Goal: Information Seeking & Learning: Find specific fact

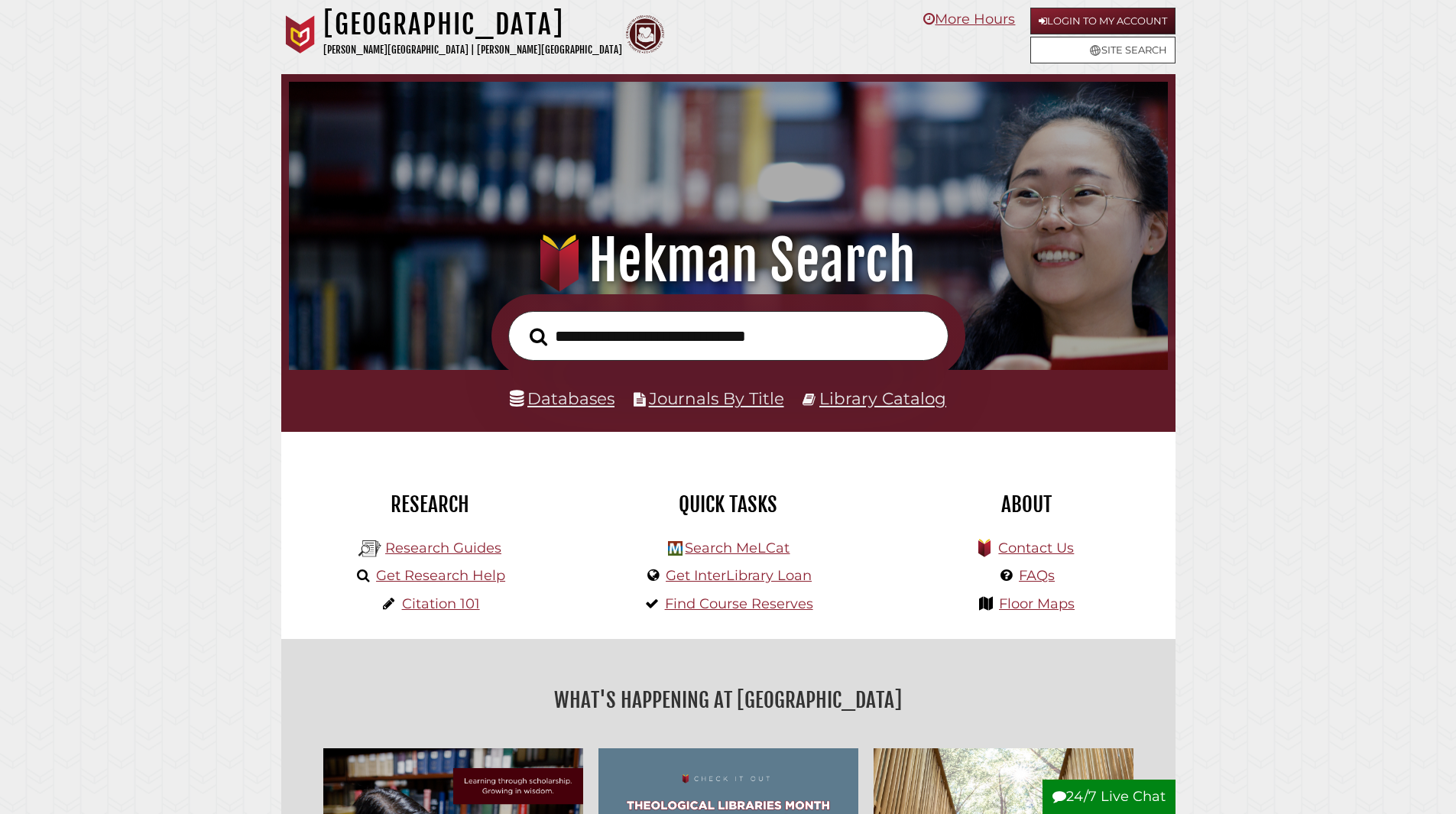
scroll to position [291, 871]
click at [594, 398] on link "Databases" at bounding box center [562, 398] width 105 height 20
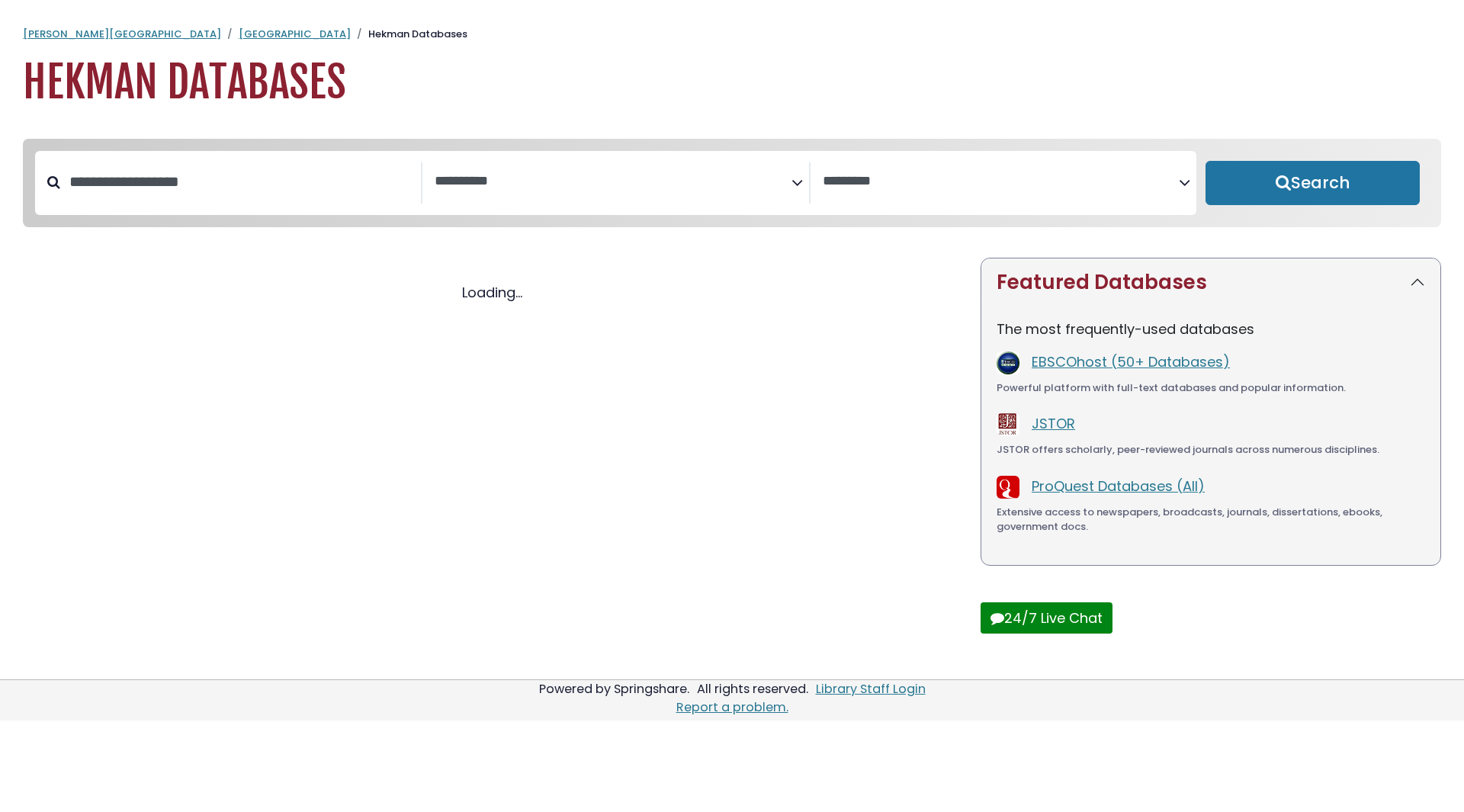
select select "Database Subject Filter"
select select "Database Vendors Filter"
select select "Database Subject Filter"
select select "Database Vendors Filter"
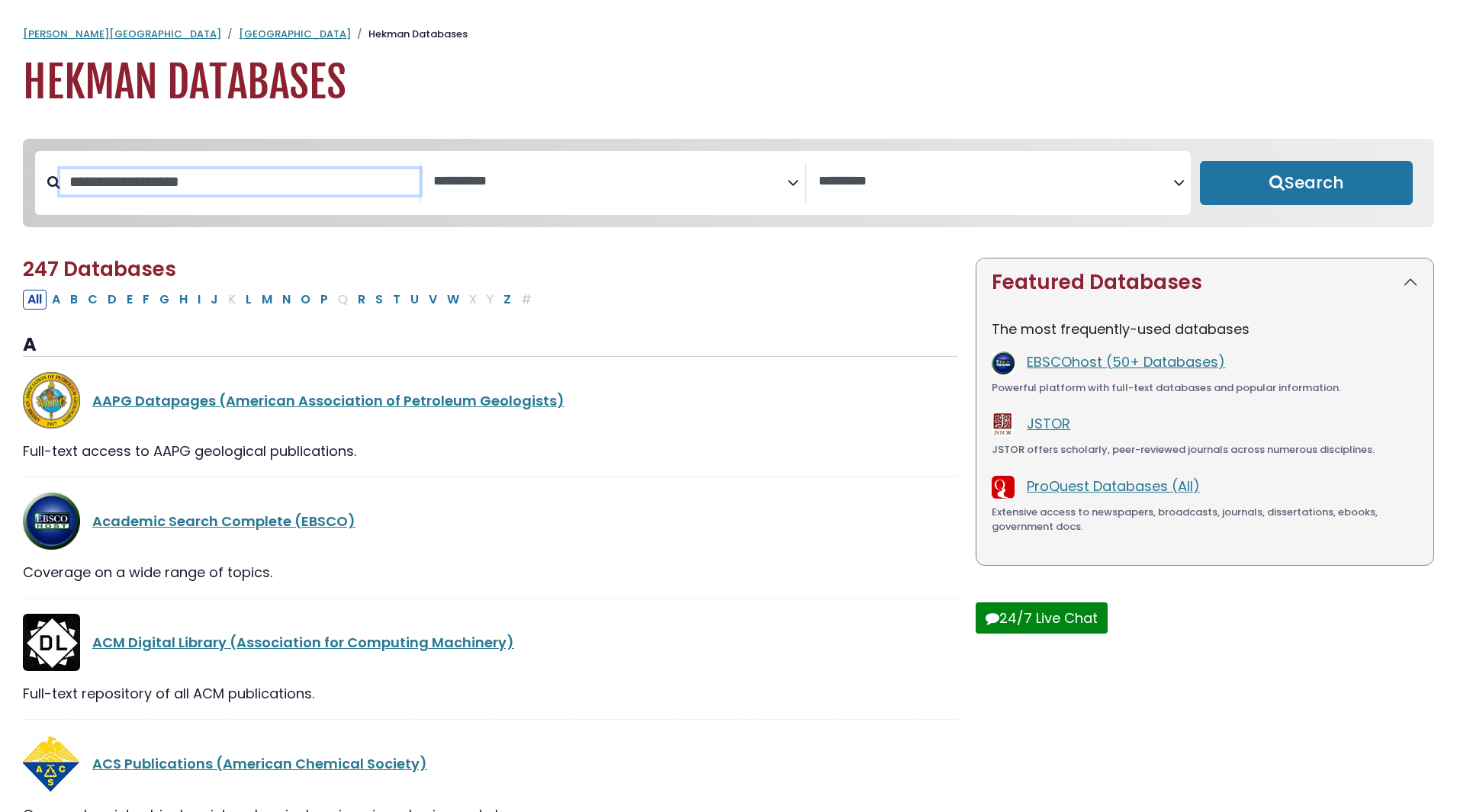
click at [386, 184] on input "Search database by title or keyword" at bounding box center [240, 182] width 359 height 25
type input "******"
click at [1199, 161] on button "Search" at bounding box center [1306, 183] width 213 height 44
select select "Database Subject Filter"
select select "Database Vendors Filter"
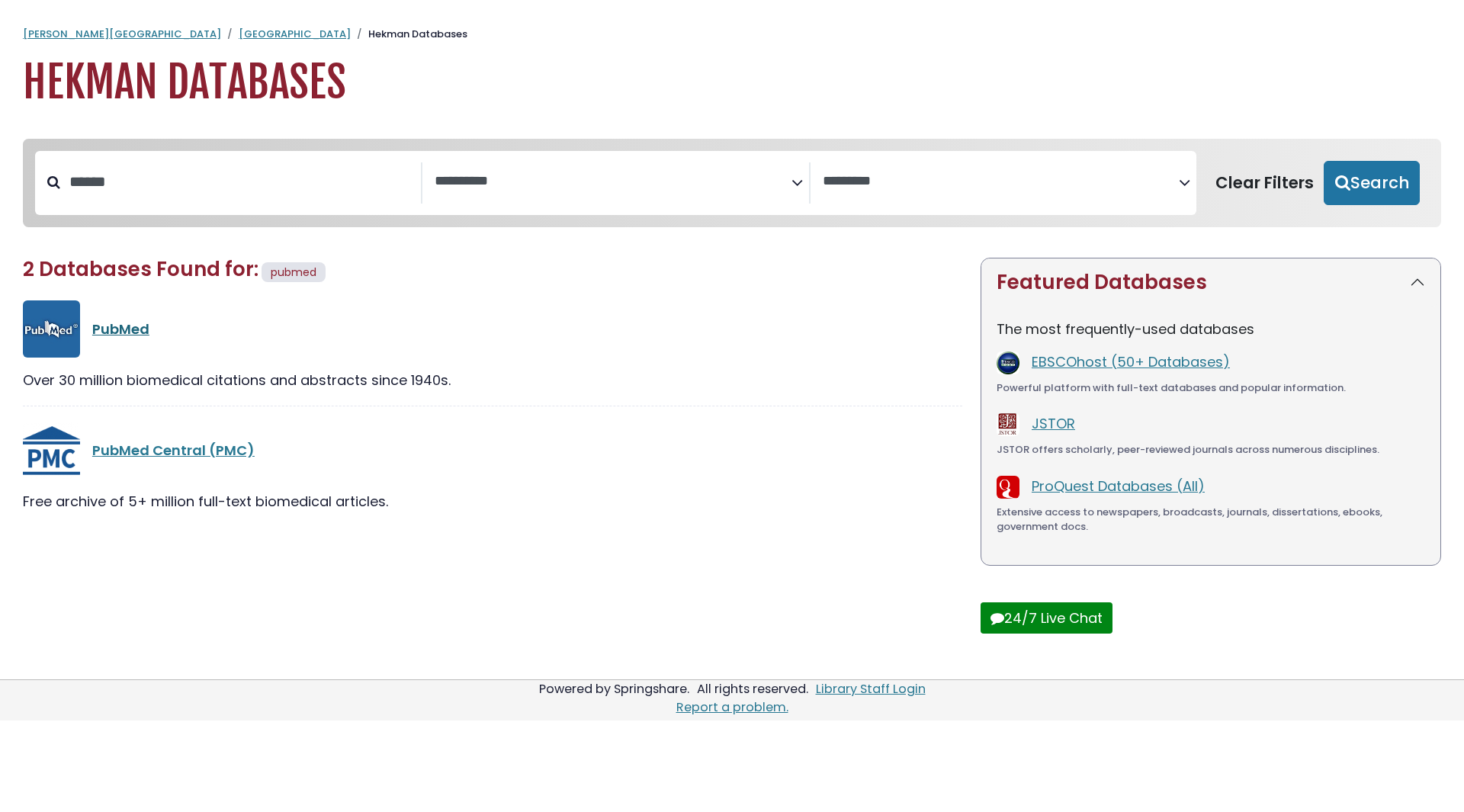
click at [141, 330] on link "PubMed" at bounding box center [121, 329] width 58 height 19
select select "Database Subject Filter"
select select "Database Vendors Filter"
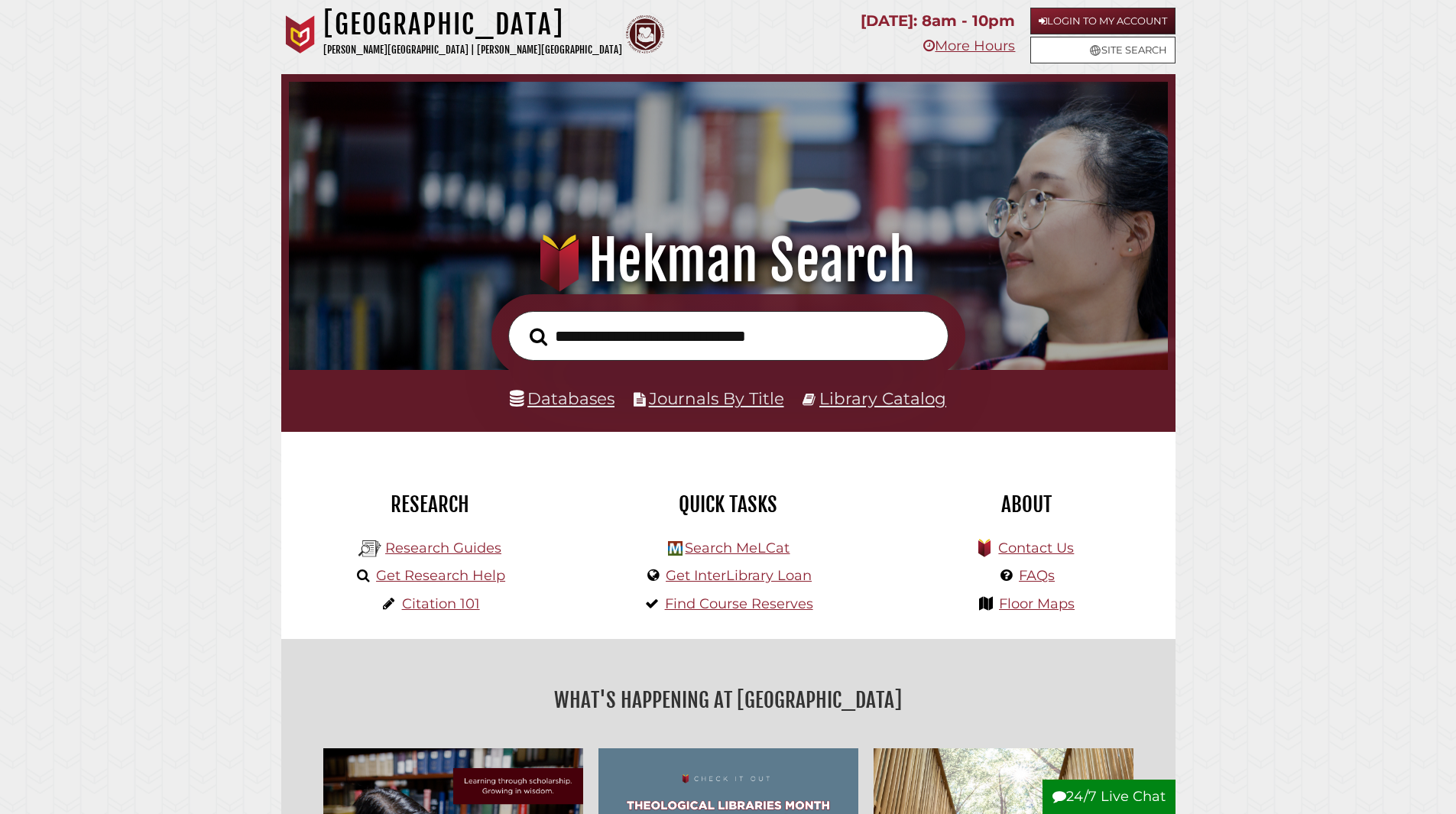
scroll to position [291, 871]
click at [1048, 13] on link "Login to My Account" at bounding box center [1102, 21] width 145 height 27
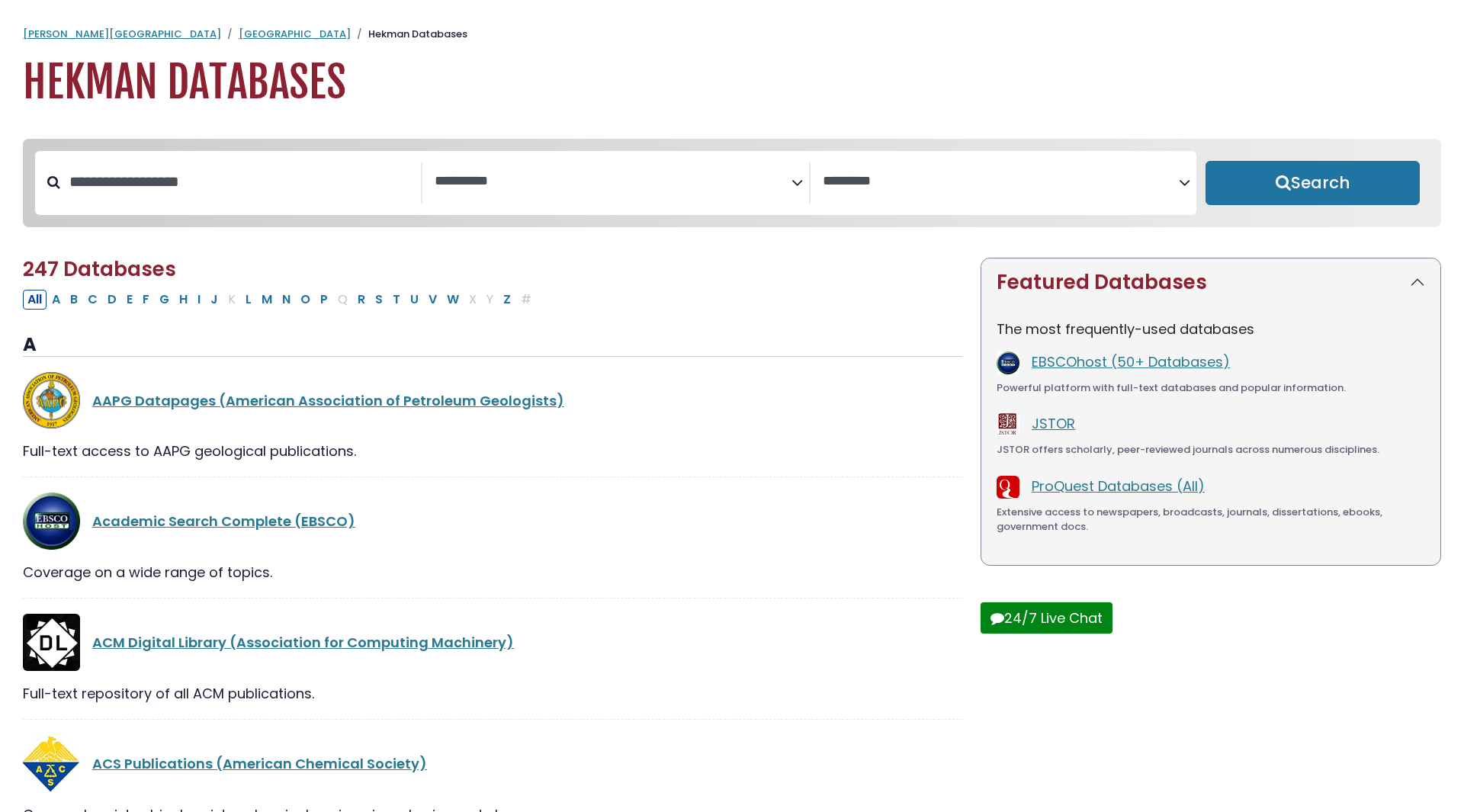
select select "Database Subject Filter"
select select "Database Vendors Filter"
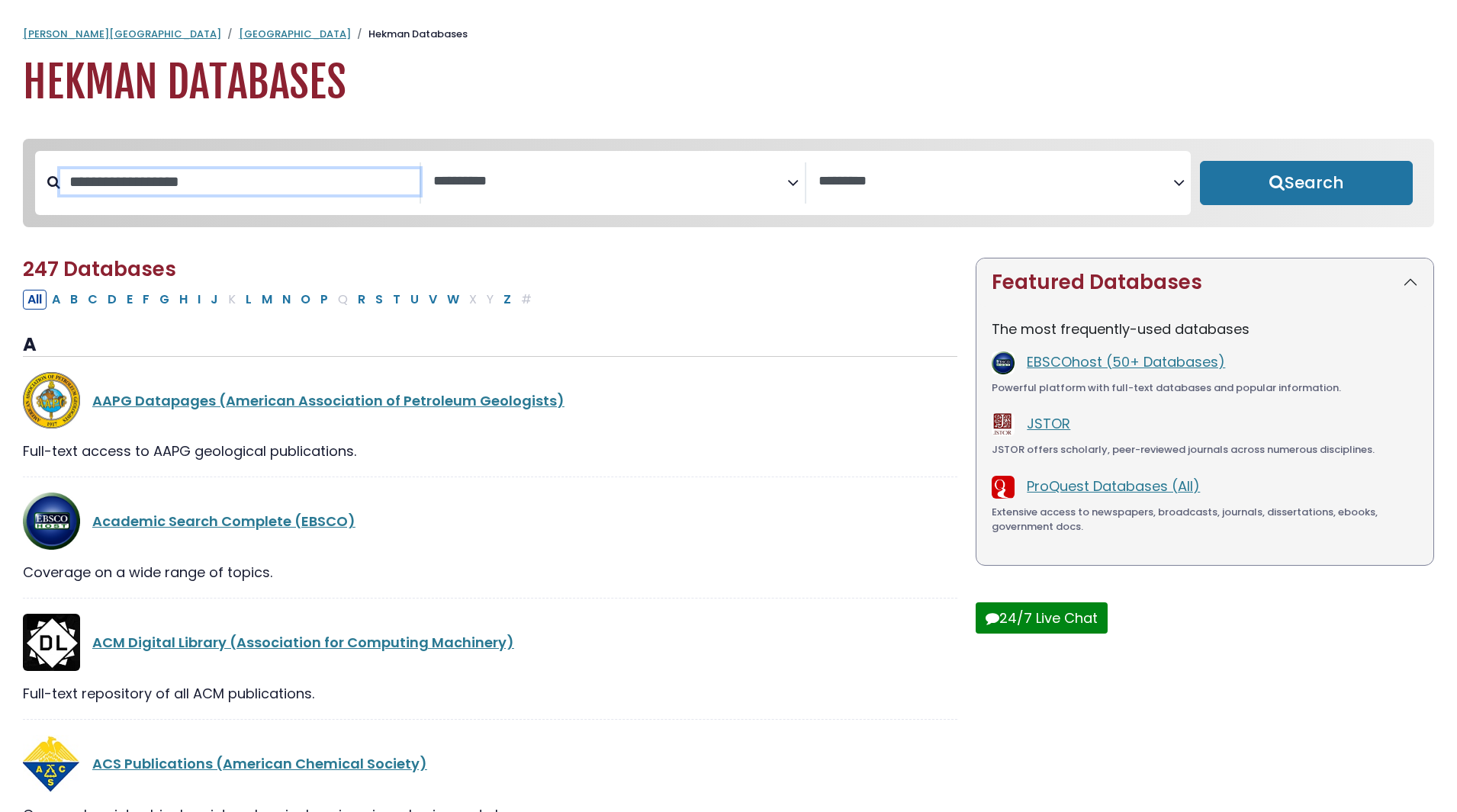
click at [301, 178] on input "Search database by title or keyword" at bounding box center [240, 182] width 359 height 25
type input "******"
click at [1199, 161] on button "Search" at bounding box center [1306, 183] width 213 height 44
select select "Database Subject Filter"
select select "Database Vendors Filter"
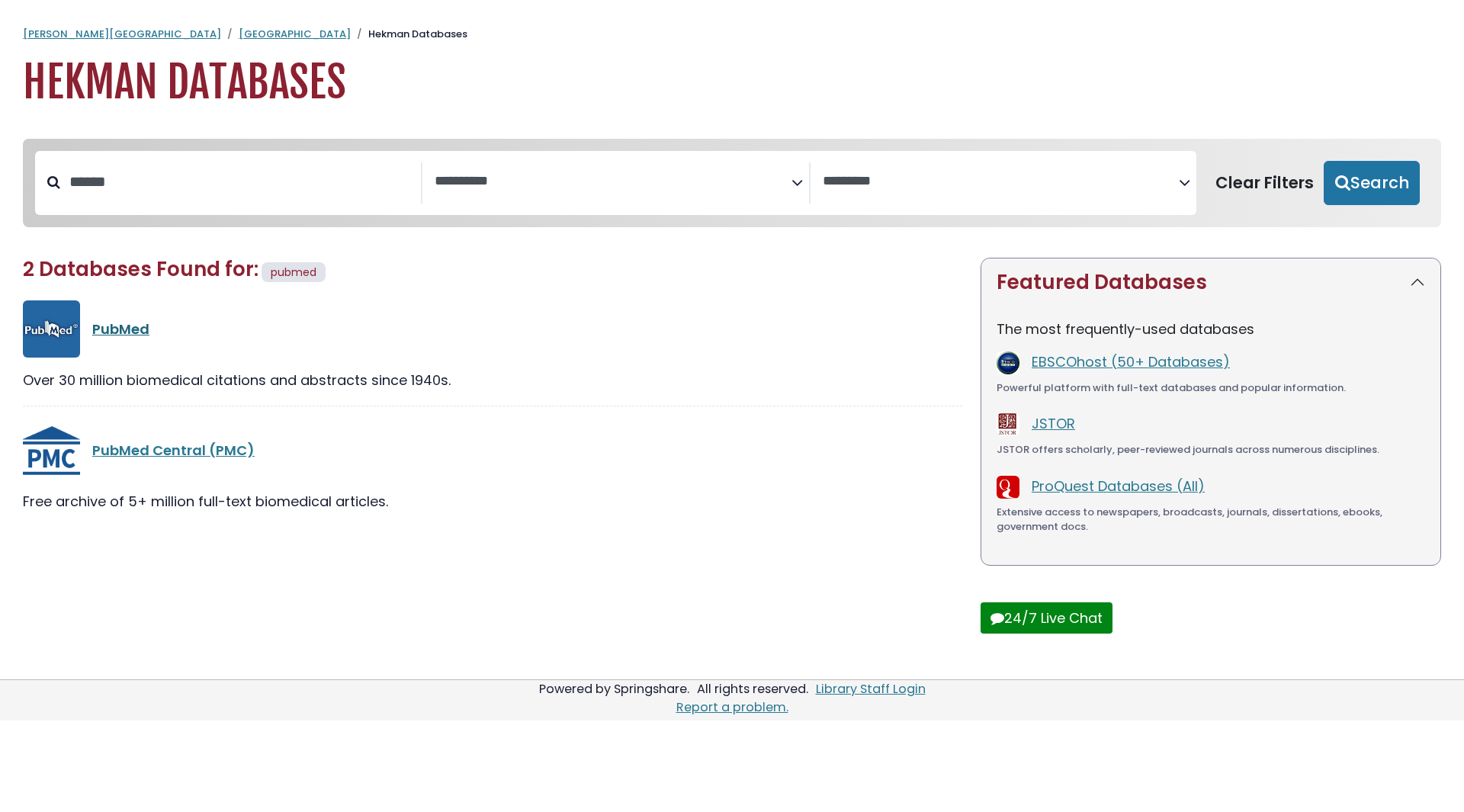
click at [127, 336] on link "PubMed" at bounding box center [121, 329] width 58 height 19
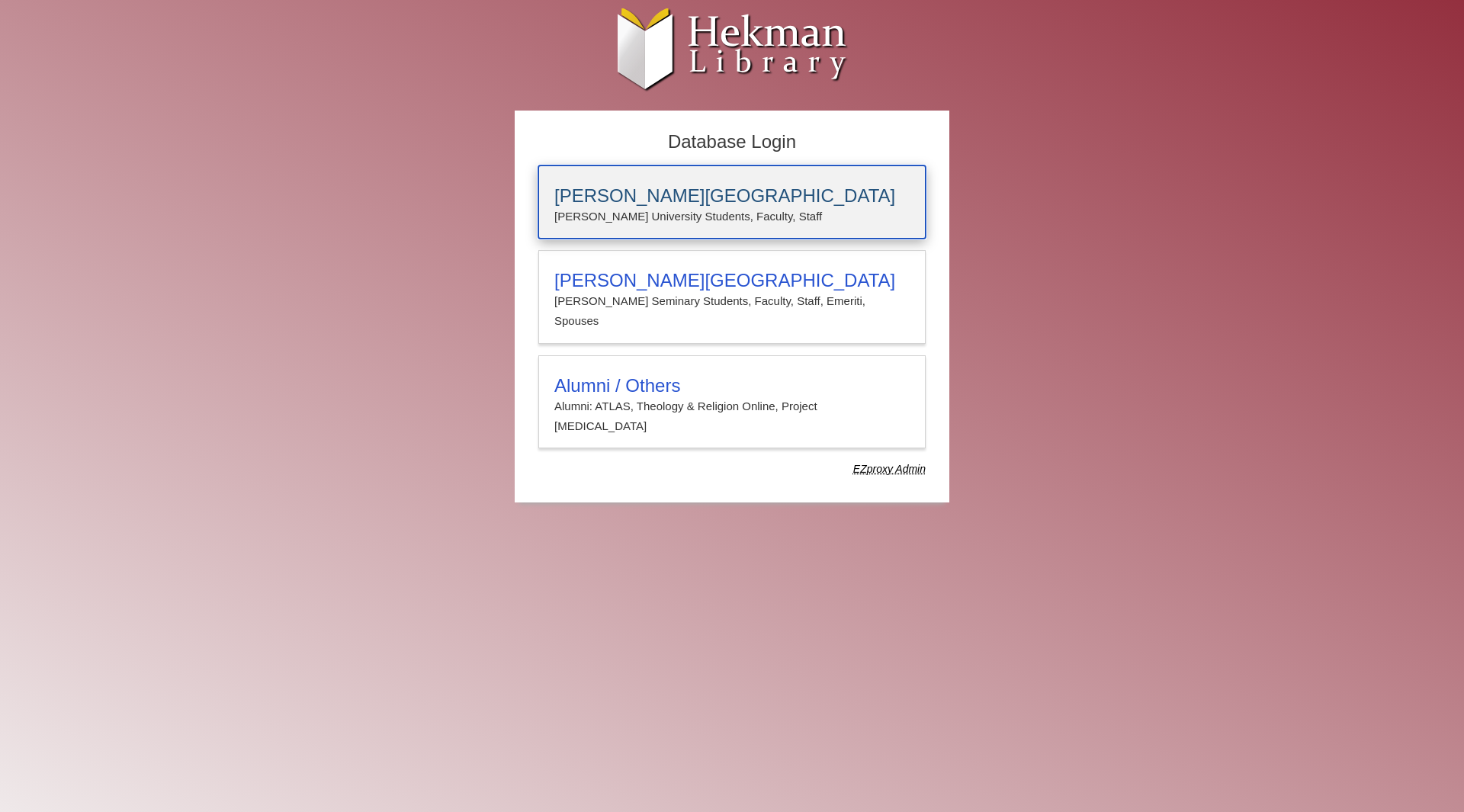
click at [655, 225] on p "Calvin University Students, Faculty, Staff" at bounding box center [732, 217] width 356 height 20
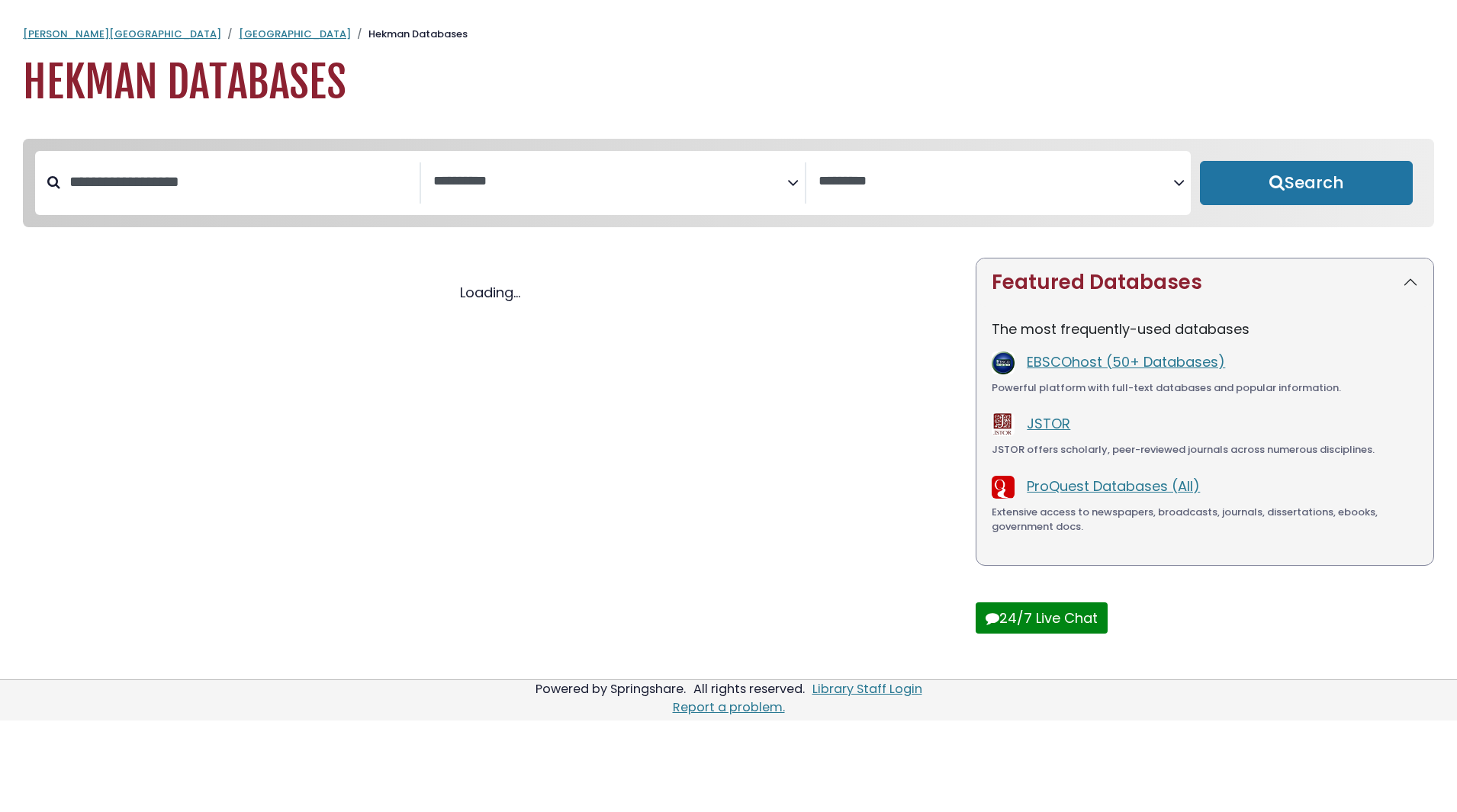
select select "Database Subject Filter"
select select "Database Vendors Filter"
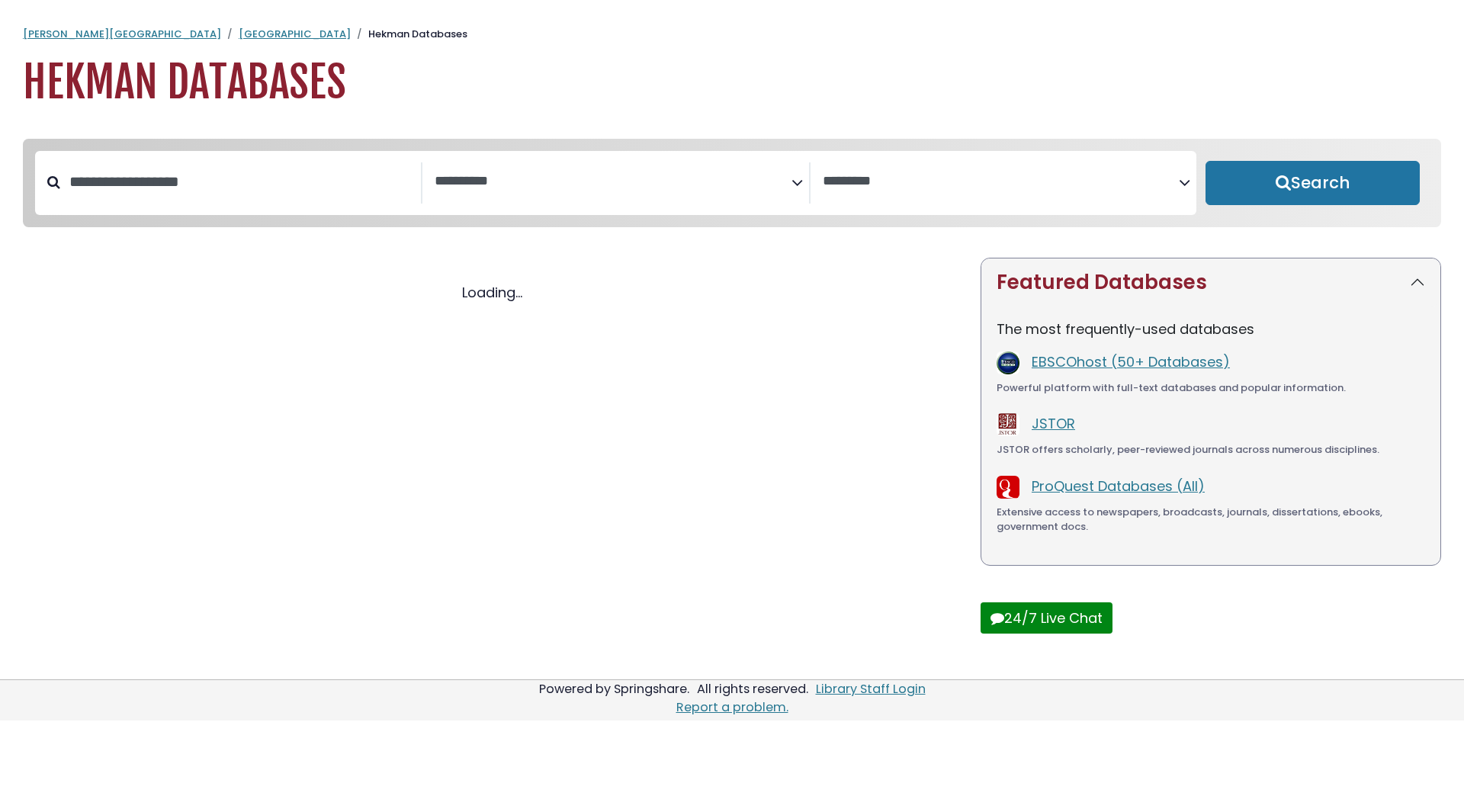
select select "Database Subject Filter"
select select "Database Vendors Filter"
